Goal: Check status: Check status

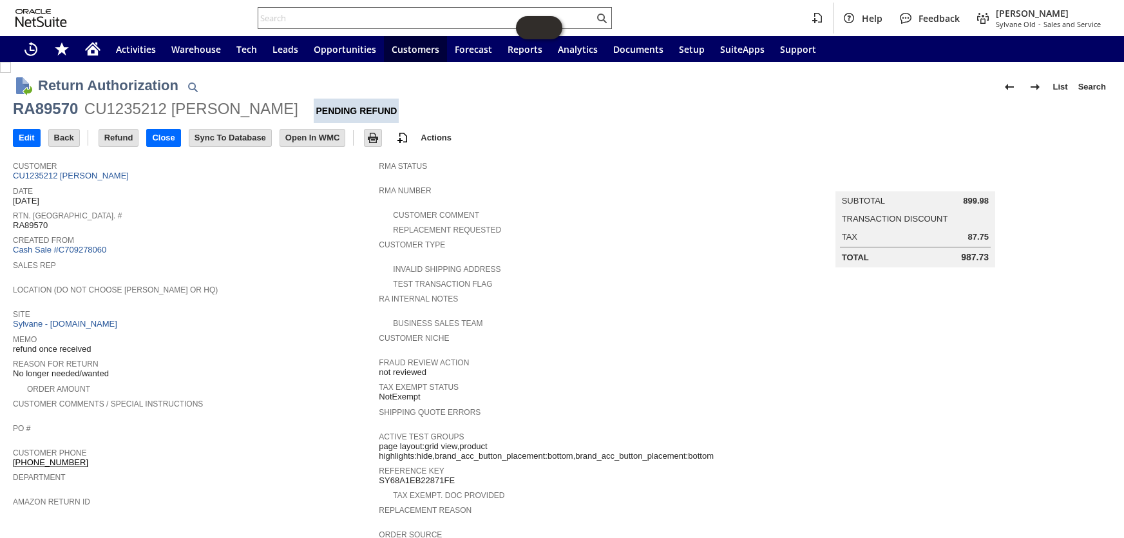
click at [319, 17] on input "text" at bounding box center [426, 17] width 336 height 15
paste input "RA10054"
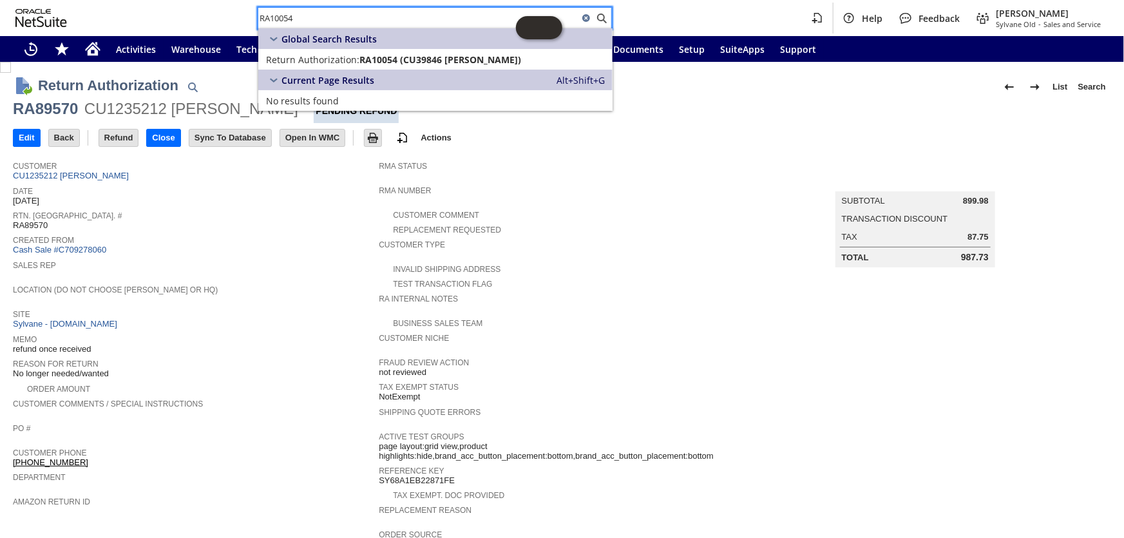
type input "RA10054"
click at [341, 51] on div "Global Search Results Return Authorization: RA10054 (CU39846 [PERSON_NAME]) Edit" at bounding box center [435, 48] width 354 height 41
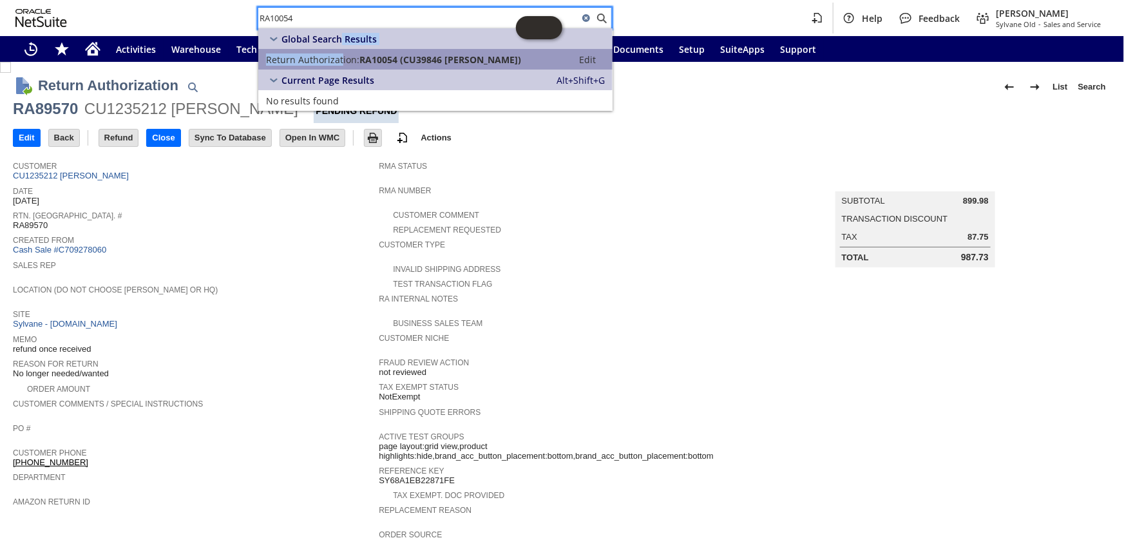
click at [444, 57] on span "RA10054 (CU39846 [PERSON_NAME])" at bounding box center [440, 59] width 162 height 12
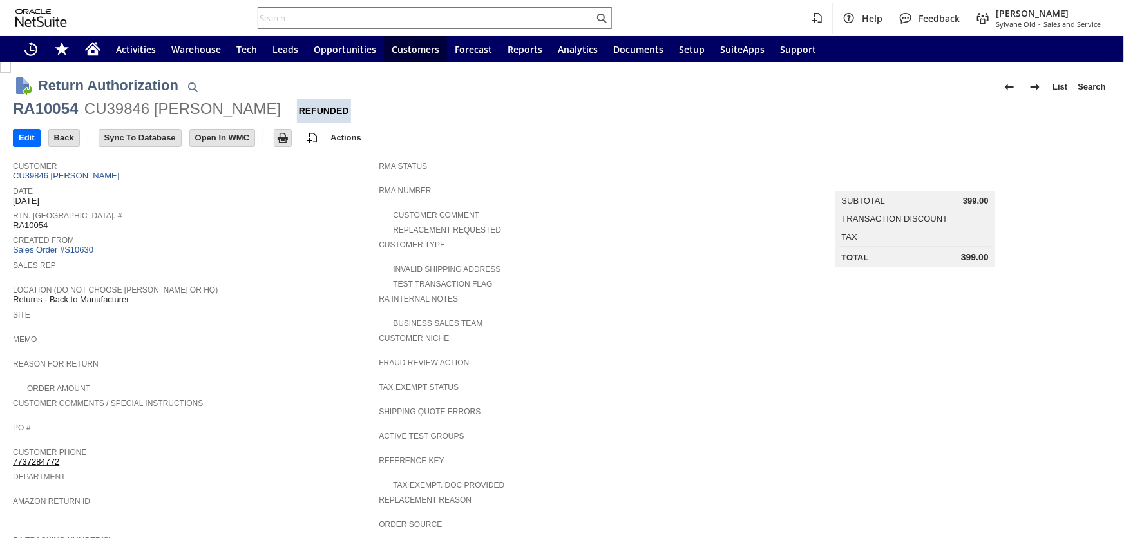
scroll to position [379, 0]
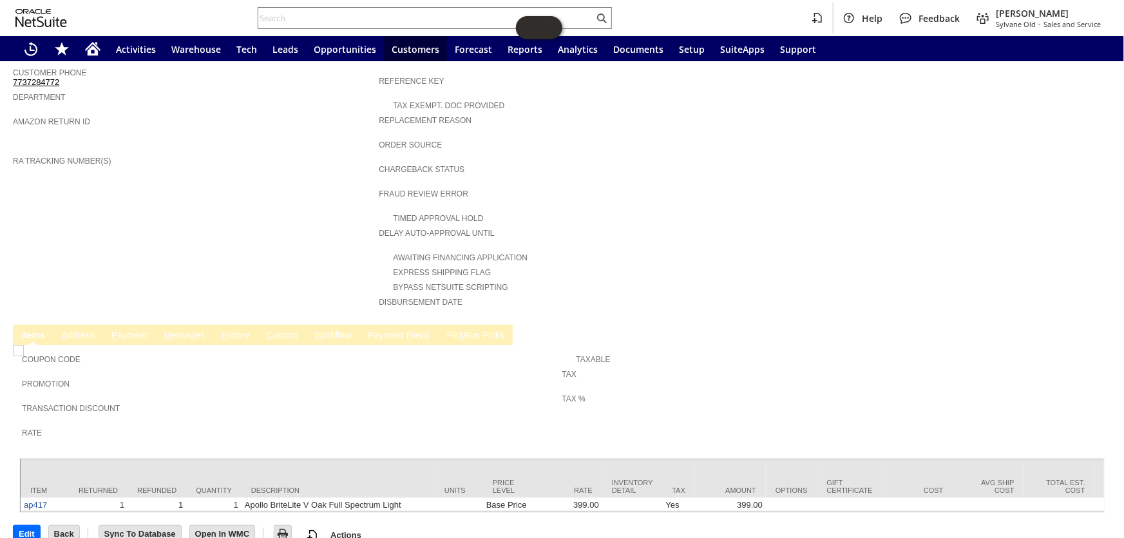
click at [238, 330] on link "H istory" at bounding box center [235, 336] width 35 height 12
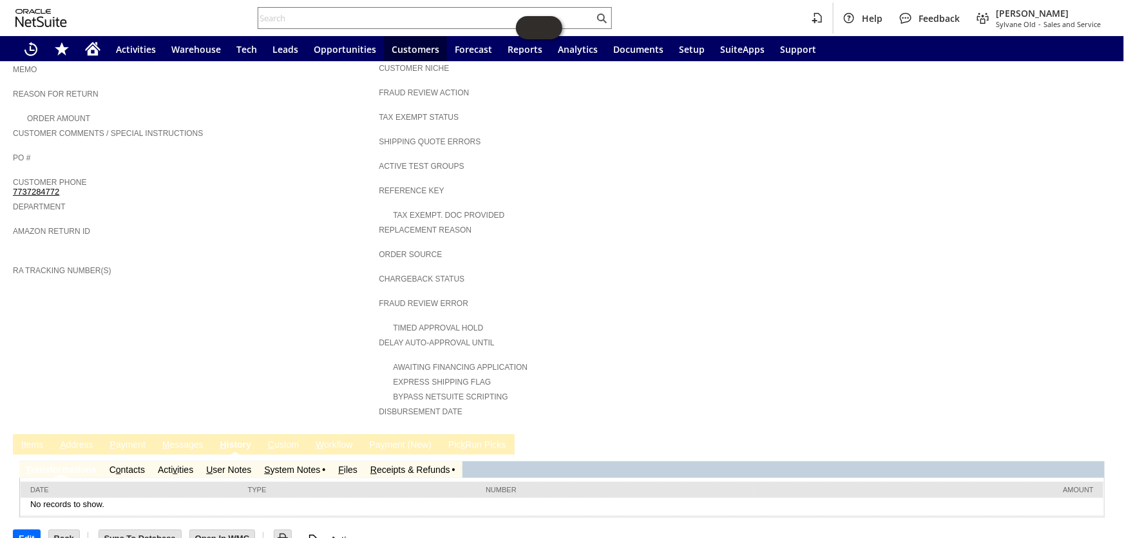
scroll to position [0, 0]
click at [423, 464] on link "R eceipts & Refunds" at bounding box center [410, 469] width 80 height 10
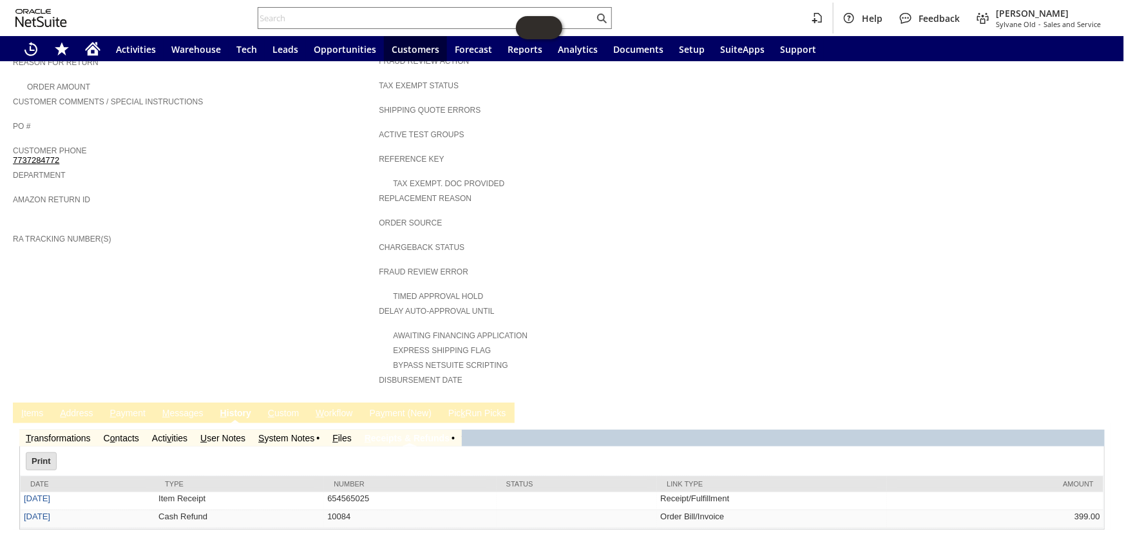
scroll to position [314, 0]
